Goal: Check status: Check status

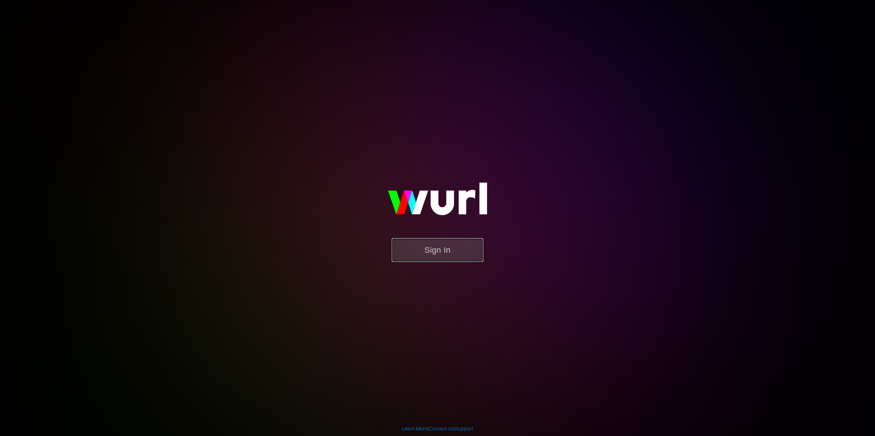
click at [462, 250] on button "Sign In" at bounding box center [438, 250] width 92 height 24
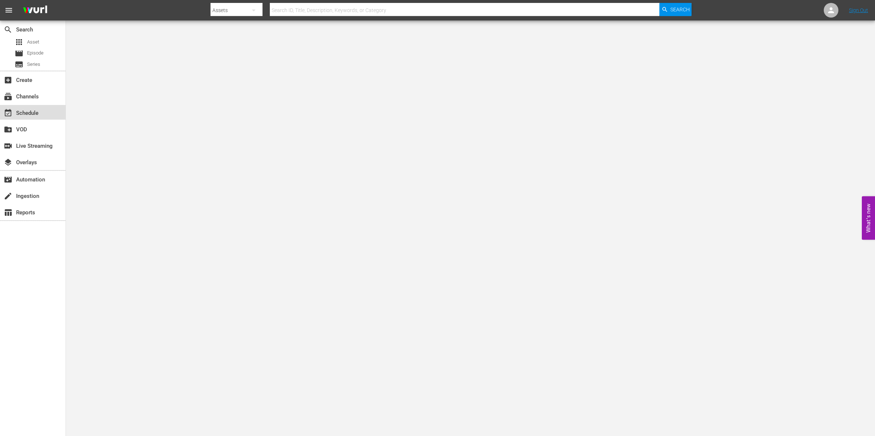
click at [37, 109] on div "event_available Schedule" at bounding box center [20, 112] width 41 height 7
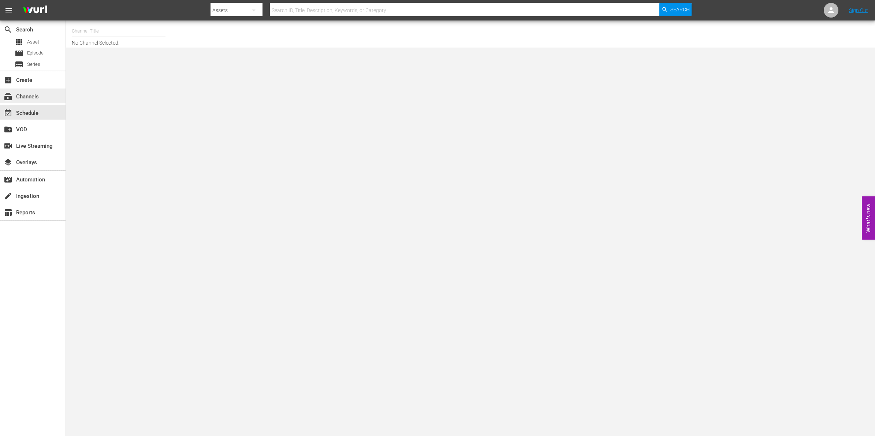
click at [35, 99] on div "subscriptions Channels" at bounding box center [20, 95] width 41 height 7
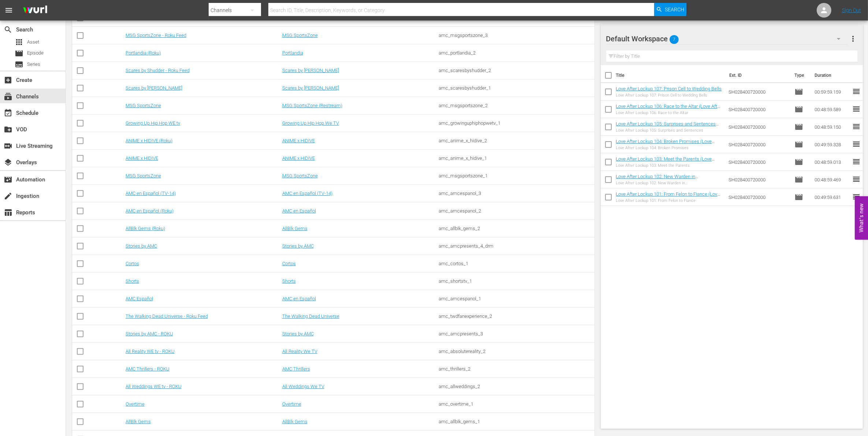
scroll to position [366, 0]
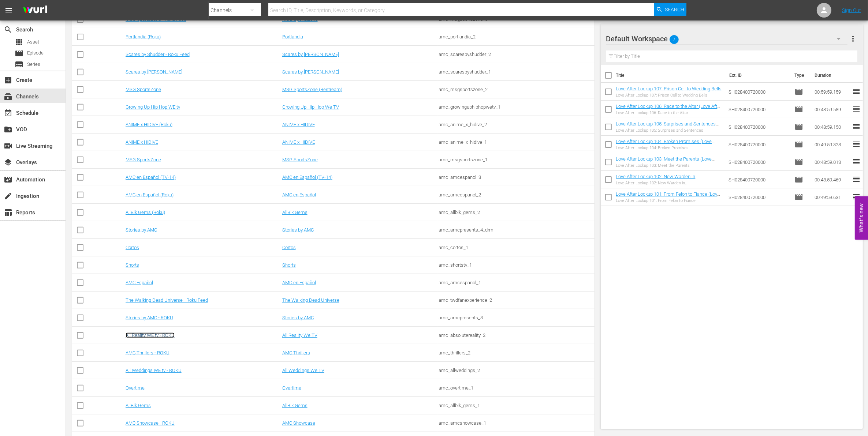
click at [164, 337] on link "All Reality WE tv - ROKU" at bounding box center [150, 335] width 49 height 5
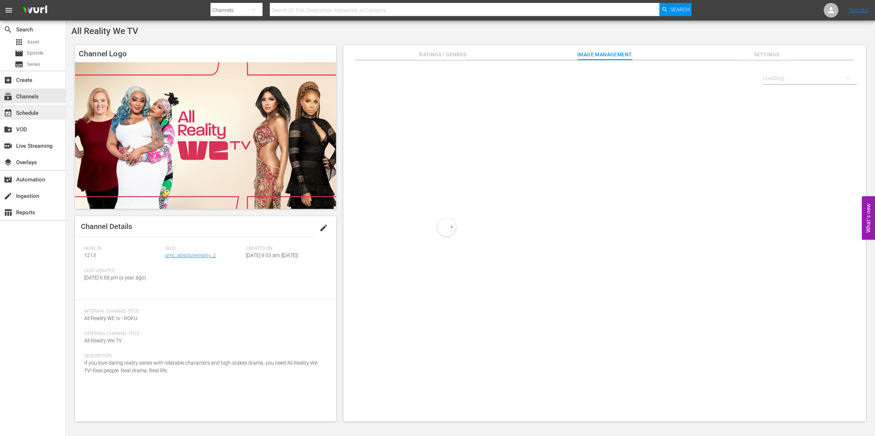
click at [30, 109] on div "event_available Schedule" at bounding box center [20, 112] width 41 height 7
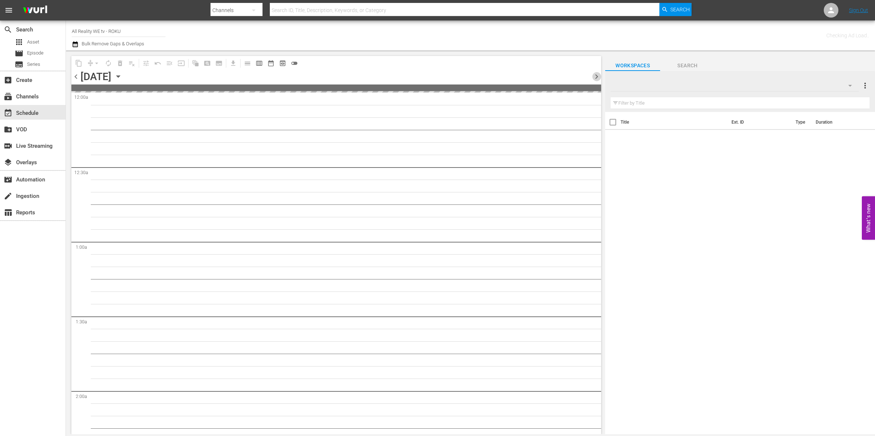
click at [599, 74] on span "chevron_right" at bounding box center [596, 76] width 9 height 9
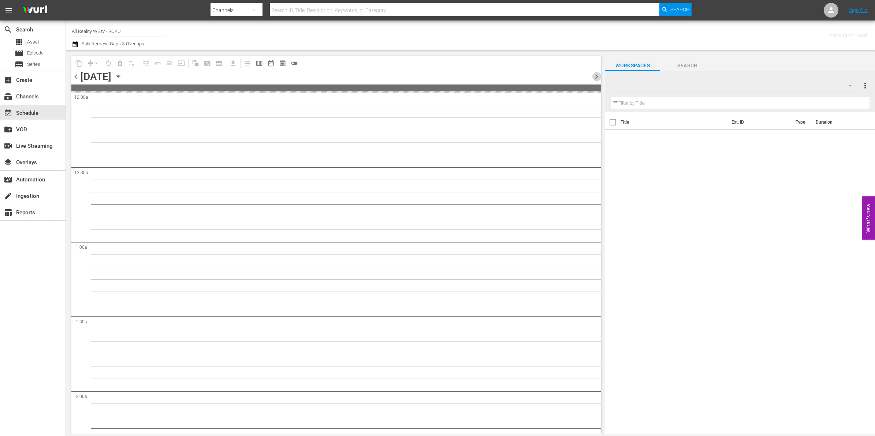
click at [599, 74] on span "chevron_right" at bounding box center [596, 76] width 9 height 9
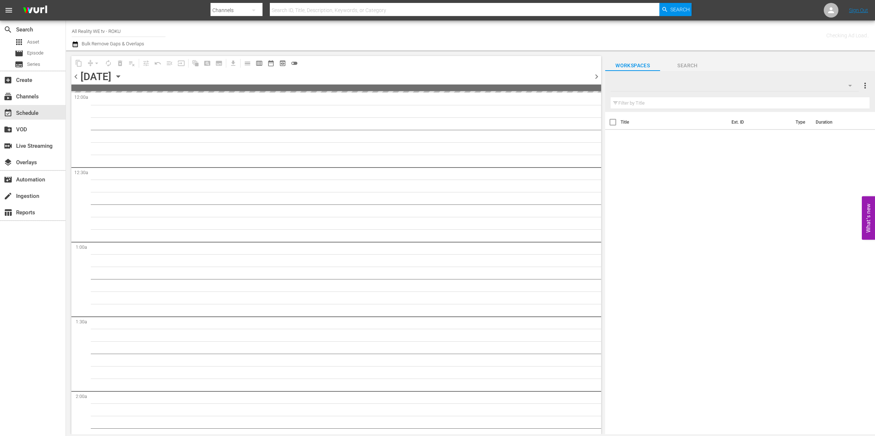
click at [599, 74] on span "chevron_right" at bounding box center [596, 76] width 9 height 9
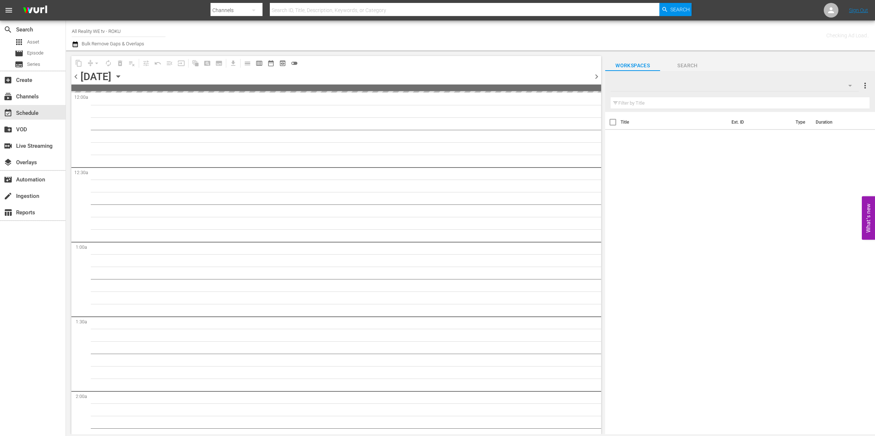
click at [599, 74] on span "chevron_right" at bounding box center [596, 76] width 9 height 9
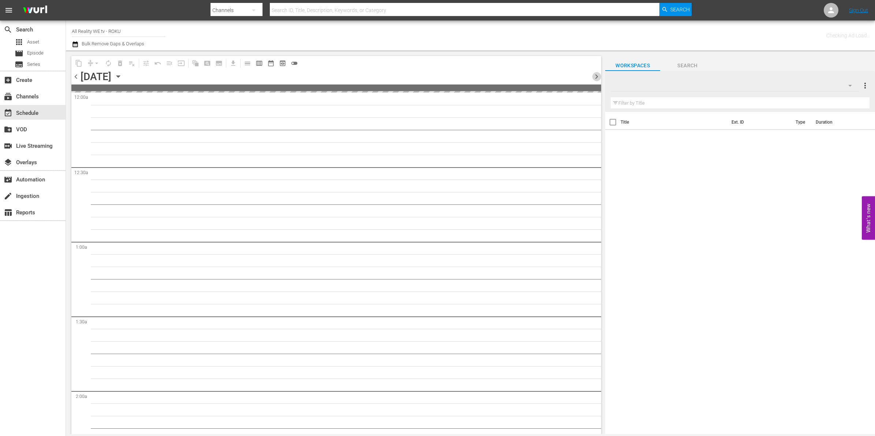
click at [599, 74] on span "chevron_right" at bounding box center [596, 76] width 9 height 9
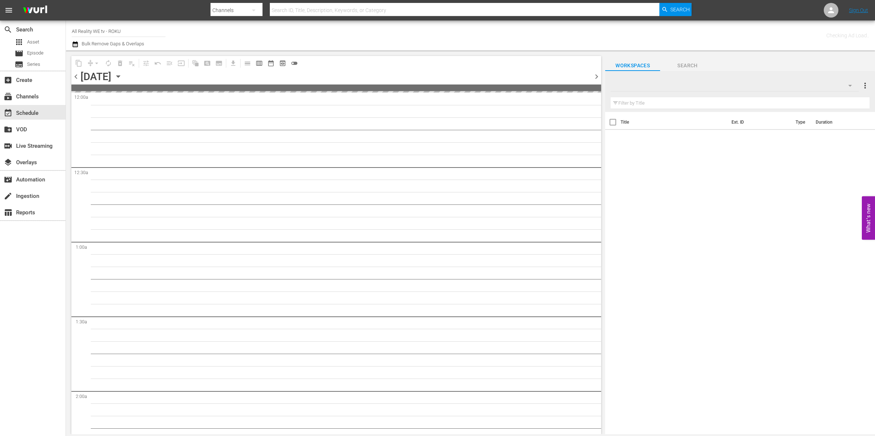
click at [599, 74] on span "chevron_right" at bounding box center [596, 76] width 9 height 9
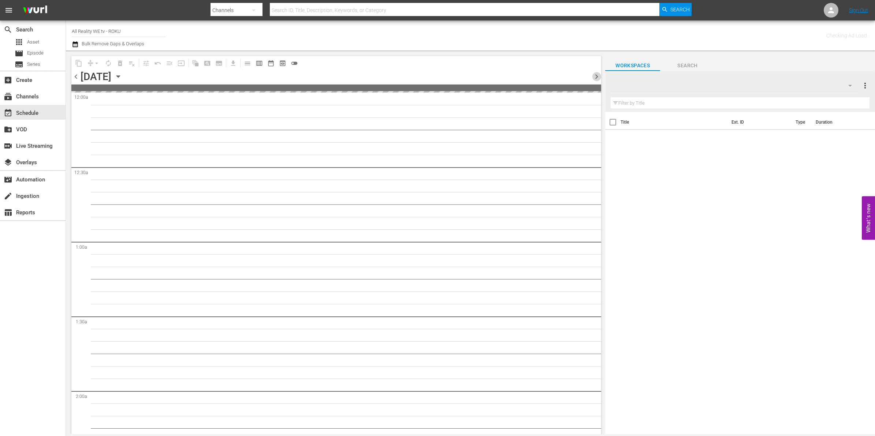
click at [599, 74] on span "chevron_right" at bounding box center [596, 76] width 9 height 9
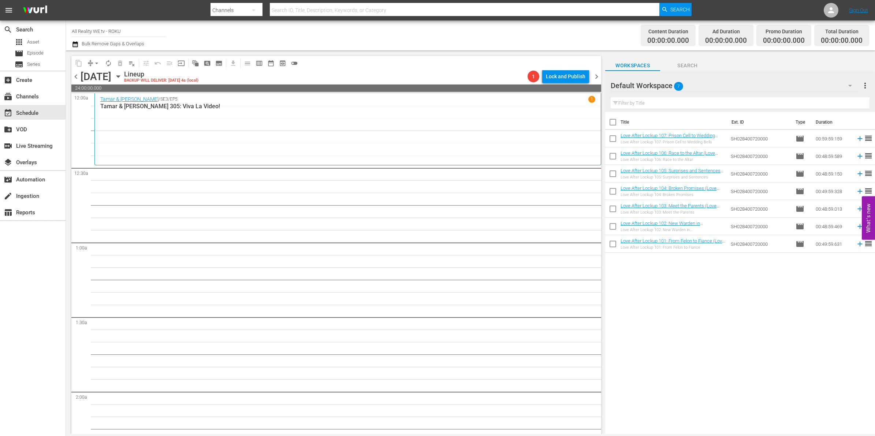
click at [74, 77] on span "chevron_left" at bounding box center [75, 76] width 9 height 9
